Goal: Task Accomplishment & Management: Complete application form

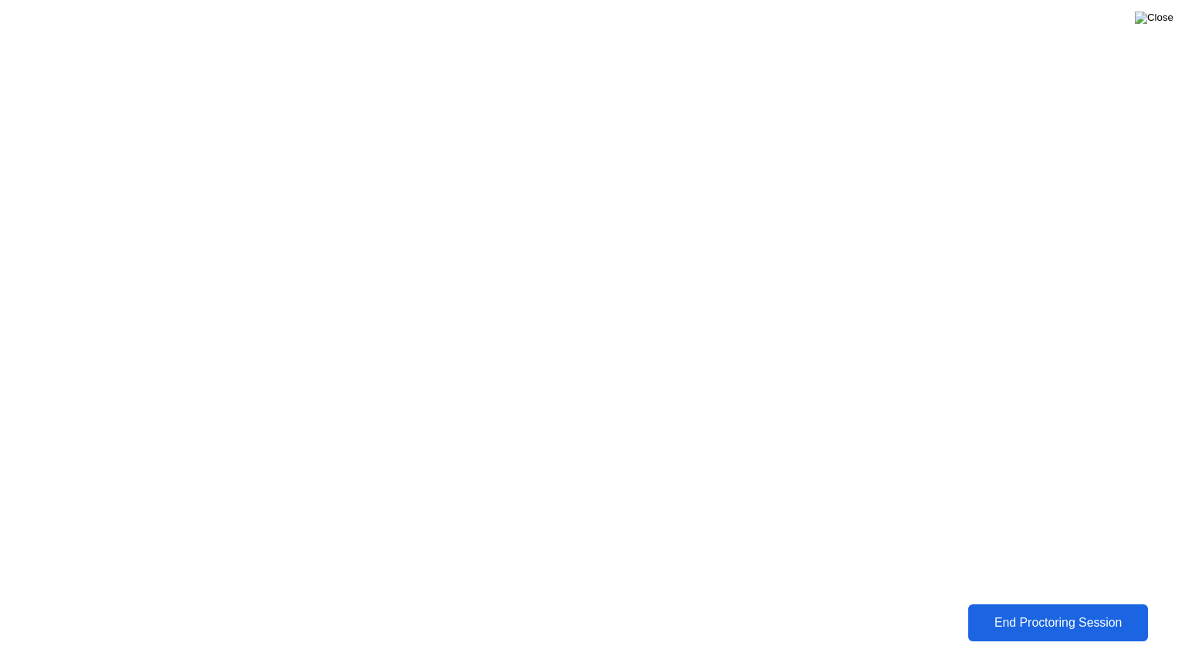
click at [1159, 24] on img at bounding box center [1154, 18] width 39 height 12
drag, startPoint x: 566, startPoint y: 342, endPoint x: 558, endPoint y: 356, distance: 15.2
